Goal: Information Seeking & Learning: Learn about a topic

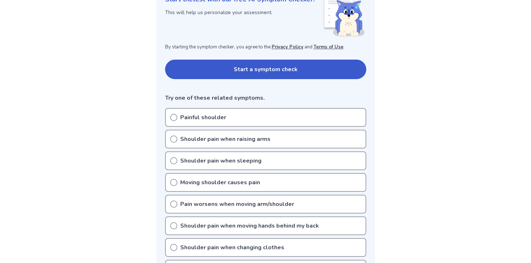
scroll to position [110, 0]
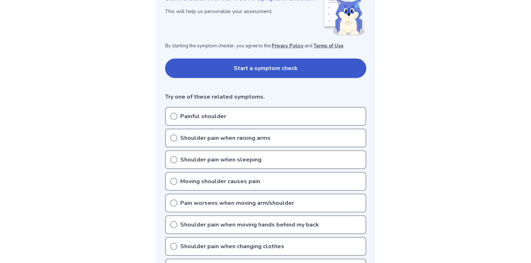
click at [201, 184] on p "Moving shoulder causes pain" at bounding box center [220, 181] width 80 height 9
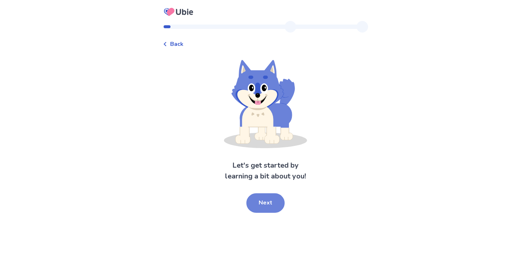
click at [269, 206] on button "Next" at bounding box center [266, 203] width 38 height 20
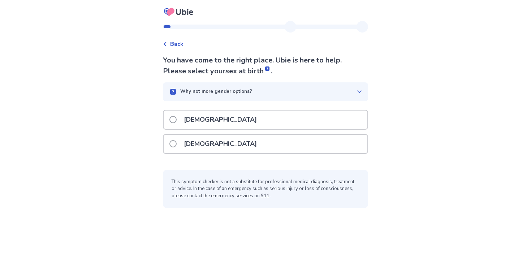
click at [228, 123] on div "Male" at bounding box center [266, 120] width 204 height 18
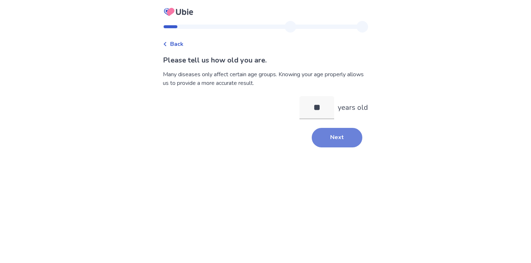
type input "**"
click at [315, 144] on button "Next" at bounding box center [337, 138] width 51 height 20
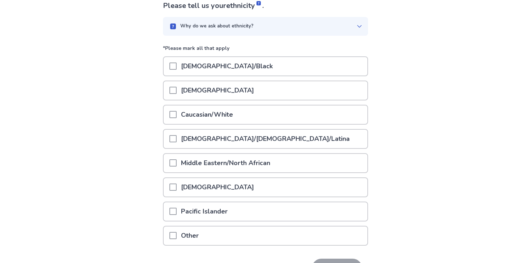
scroll to position [74, 0]
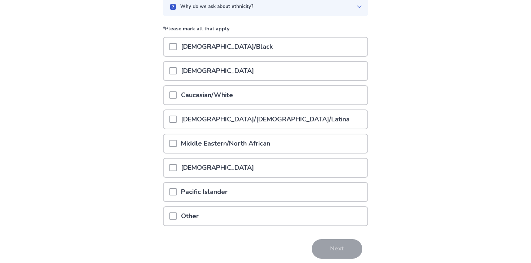
click at [229, 93] on p "Caucasian/White" at bounding box center [207, 95] width 61 height 18
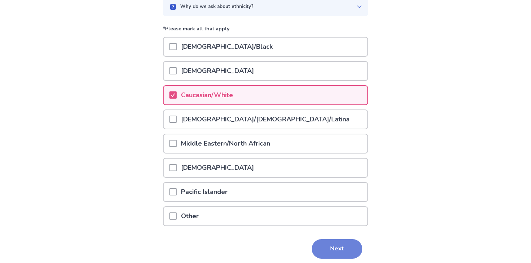
click at [329, 248] on button "Next" at bounding box center [337, 249] width 51 height 20
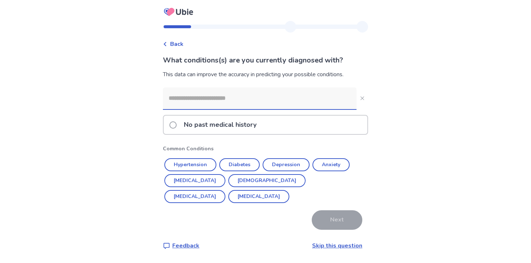
click at [245, 122] on p "No past medical history" at bounding box center [220, 125] width 81 height 18
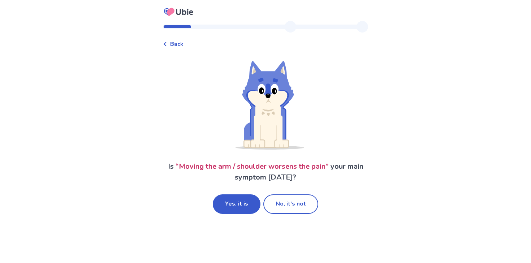
click at [183, 42] on span "Back" at bounding box center [176, 44] width 13 height 9
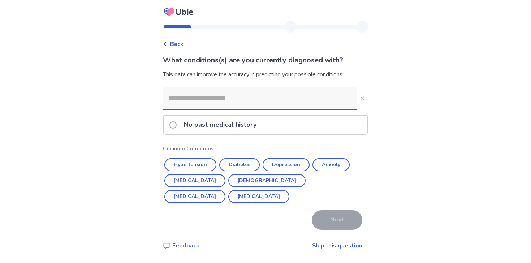
click at [227, 127] on p "No past medical history" at bounding box center [220, 125] width 81 height 18
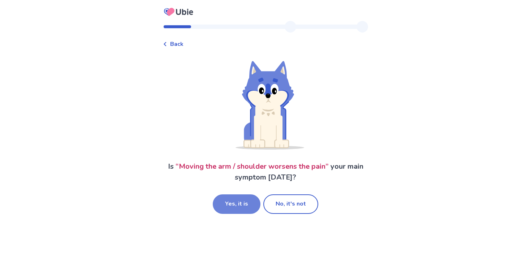
click at [241, 205] on button "Yes, it is" at bounding box center [237, 204] width 48 height 20
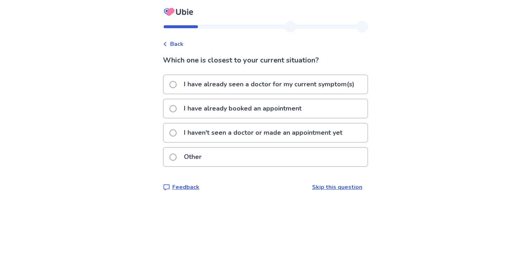
click at [227, 134] on p "I haven't seen a doctor or made an appointment yet" at bounding box center [263, 133] width 167 height 18
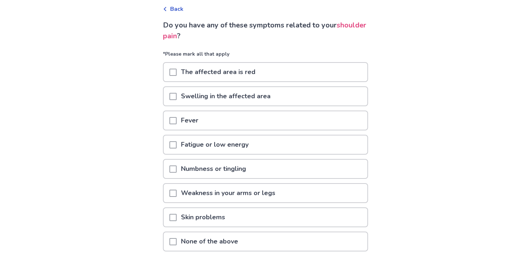
scroll to position [38, 0]
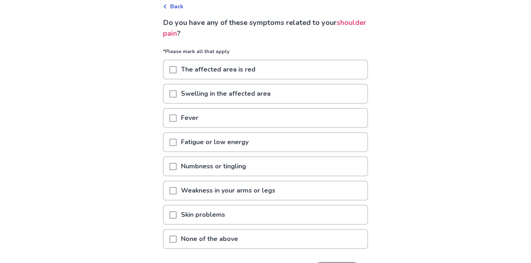
click at [230, 239] on p "None of the above" at bounding box center [210, 239] width 66 height 18
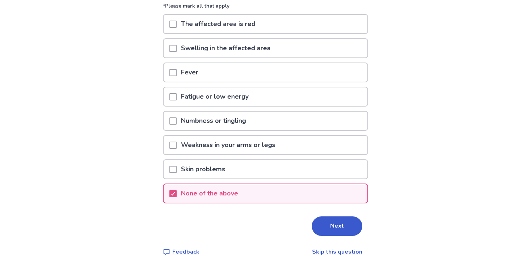
scroll to position [88, 0]
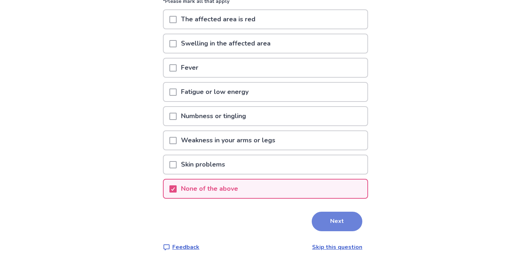
click at [329, 230] on button "Next" at bounding box center [337, 222] width 51 height 20
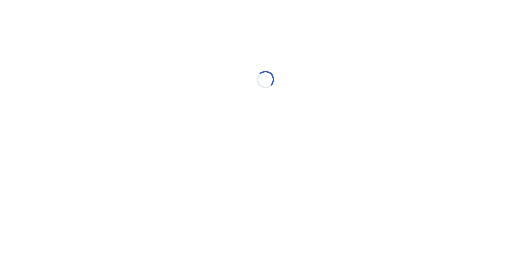
select select "*"
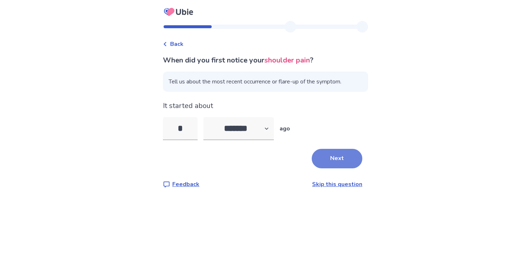
type input "*"
click at [339, 163] on button "Next" at bounding box center [337, 159] width 51 height 20
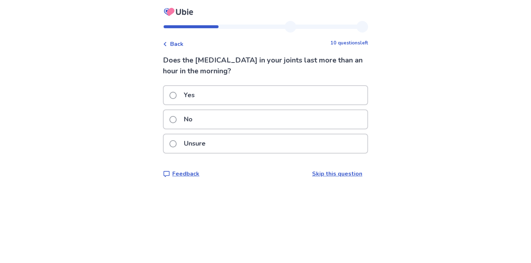
click at [302, 126] on div "No" at bounding box center [266, 119] width 204 height 18
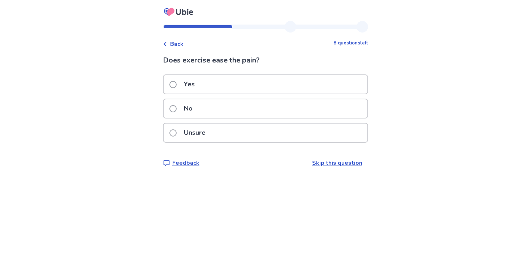
click at [298, 115] on div "No" at bounding box center [266, 108] width 204 height 18
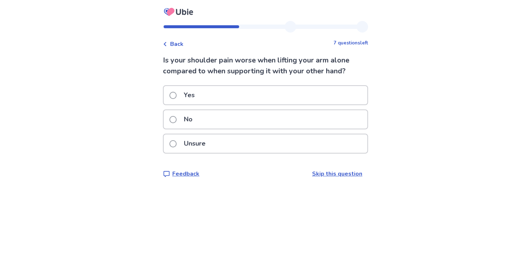
click at [248, 98] on div "Yes" at bounding box center [266, 95] width 204 height 18
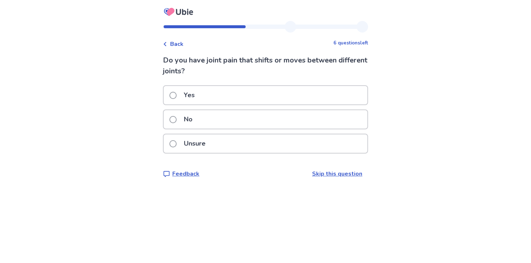
click at [244, 122] on div "No" at bounding box center [266, 119] width 204 height 18
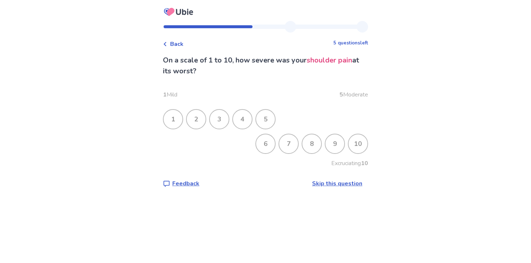
click at [264, 144] on div "6" at bounding box center [265, 143] width 19 height 19
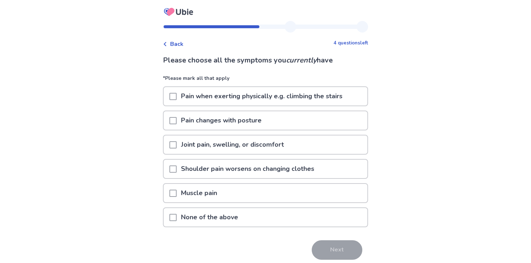
click at [269, 100] on p "Pain when exerting physically e.g. climbing the stairs" at bounding box center [262, 96] width 170 height 18
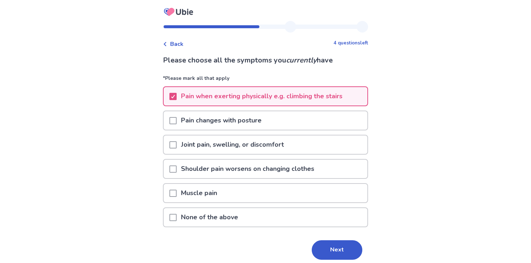
click at [282, 194] on div "Muscle pain" at bounding box center [266, 193] width 204 height 18
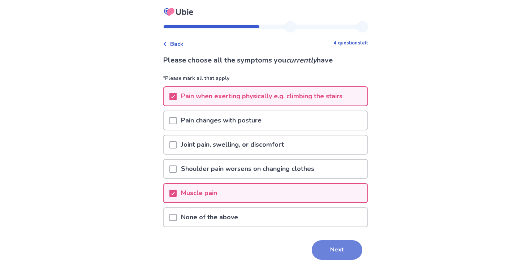
click at [333, 252] on button "Next" at bounding box center [337, 250] width 51 height 20
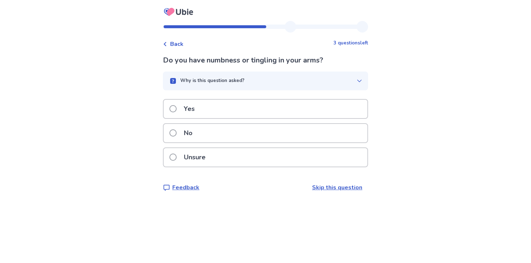
click at [284, 138] on div "No" at bounding box center [266, 133] width 204 height 18
click at [282, 135] on div "No" at bounding box center [266, 133] width 204 height 18
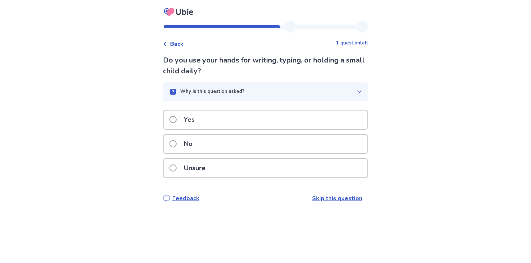
click at [279, 143] on div "No" at bounding box center [266, 144] width 204 height 18
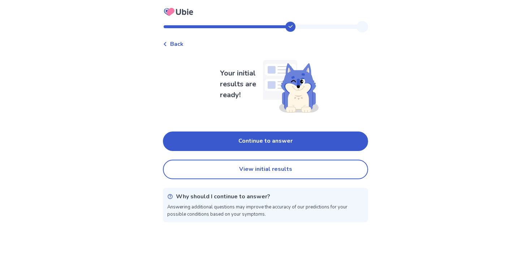
click at [279, 143] on button "Continue to answer" at bounding box center [265, 142] width 205 height 20
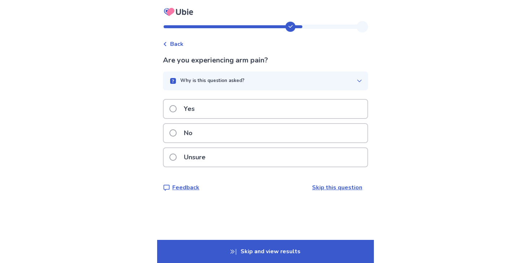
click at [272, 114] on div "Yes" at bounding box center [266, 109] width 204 height 18
click at [271, 113] on div "Yes" at bounding box center [266, 109] width 204 height 18
click at [272, 132] on div "No" at bounding box center [266, 133] width 204 height 18
click at [270, 111] on div "Yes" at bounding box center [266, 109] width 204 height 18
click at [272, 118] on div "Yes" at bounding box center [266, 109] width 204 height 18
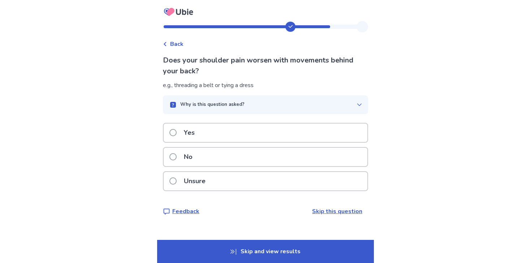
click at [260, 159] on div "No" at bounding box center [266, 157] width 204 height 18
click at [250, 136] on div "Yes" at bounding box center [266, 133] width 204 height 18
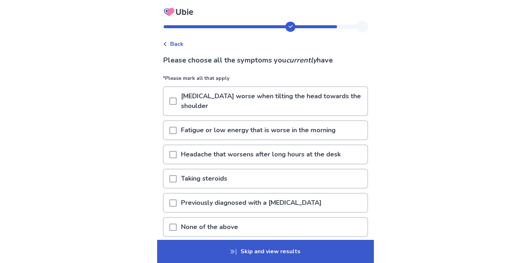
click at [258, 225] on div "None of the above" at bounding box center [266, 227] width 204 height 18
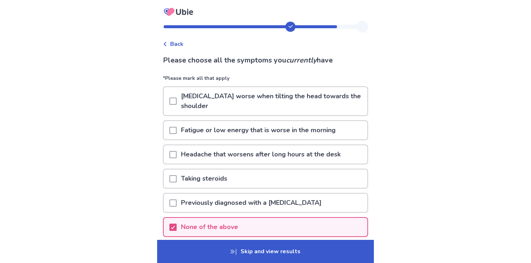
scroll to position [61, 0]
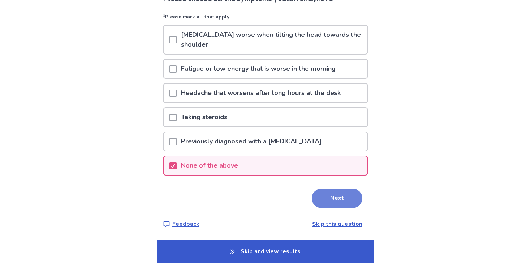
click at [337, 196] on button "Next" at bounding box center [337, 199] width 51 height 20
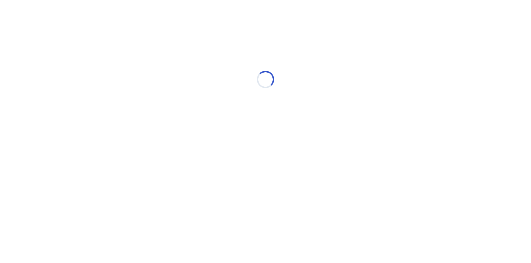
scroll to position [0, 0]
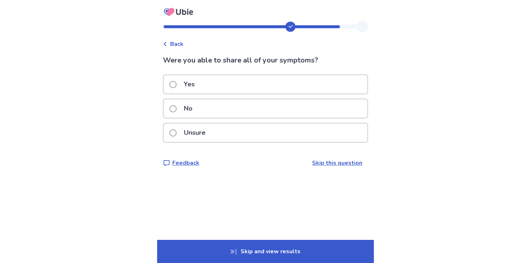
click at [256, 85] on div "Yes" at bounding box center [266, 84] width 204 height 18
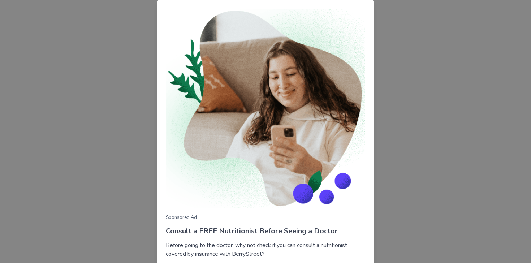
scroll to position [53, 0]
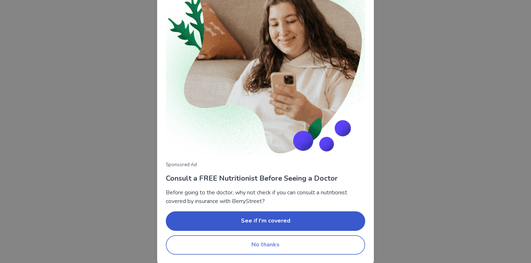
click at [304, 248] on button "No thanks" at bounding box center [266, 245] width 200 height 20
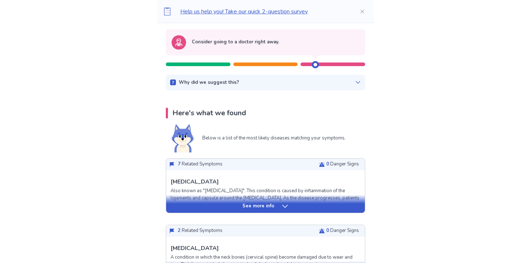
scroll to position [65, 0]
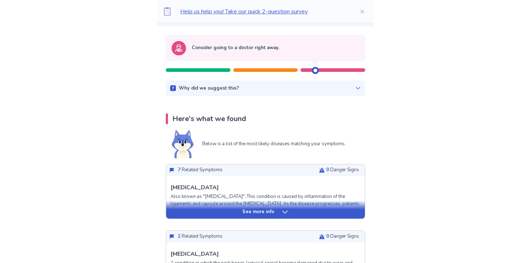
click at [285, 214] on icon at bounding box center [285, 212] width 7 height 7
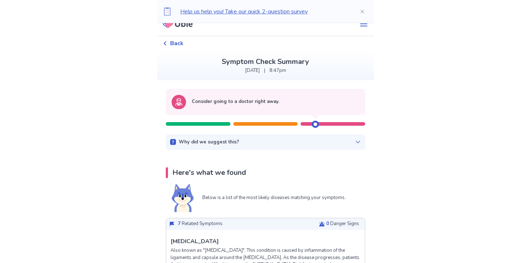
scroll to position [0, 0]
